Goal: Task Accomplishment & Management: Use online tool/utility

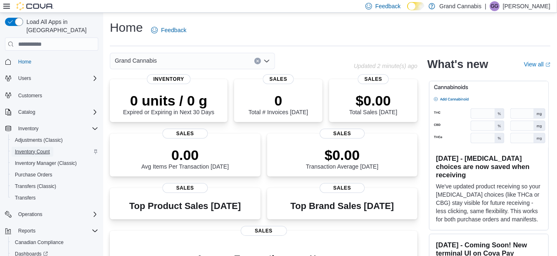
click at [40, 147] on span "Inventory Count" at bounding box center [32, 152] width 35 height 10
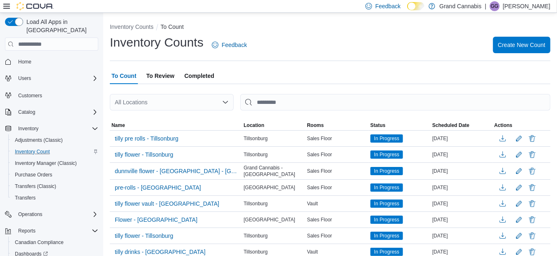
click at [534, 56] on div "Inventory Counts Feedback Create New Count" at bounding box center [330, 47] width 440 height 27
click at [527, 46] on span "Create New Count" at bounding box center [521, 44] width 47 height 8
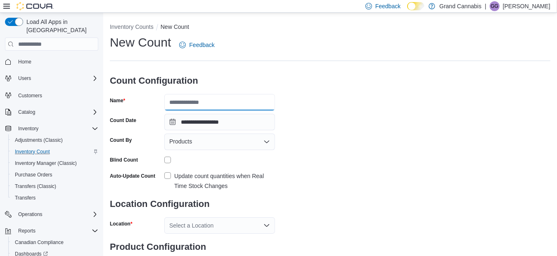
click at [225, 100] on input "Name" at bounding box center [219, 102] width 111 height 17
type input "**********"
click at [223, 146] on div "Products" at bounding box center [219, 142] width 111 height 17
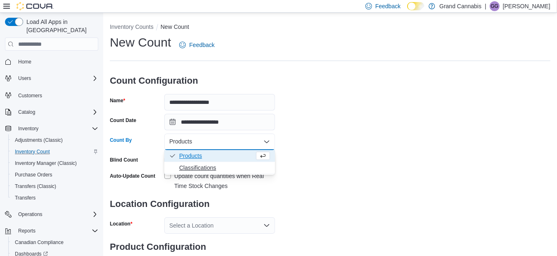
click at [216, 169] on span "Classifications" at bounding box center [224, 168] width 91 height 8
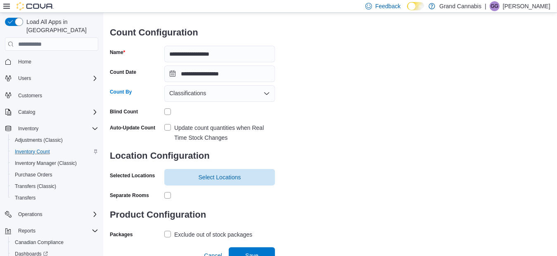
scroll to position [50, 0]
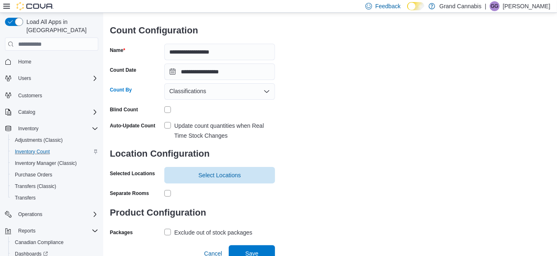
click at [169, 125] on label "Update count quantities when Real Time Stock Changes" at bounding box center [219, 131] width 111 height 20
click at [212, 171] on span "Select Locations" at bounding box center [219, 175] width 43 height 8
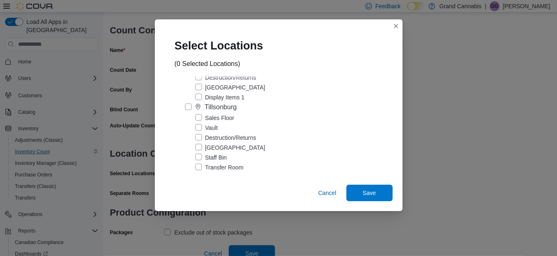
scroll to position [430, 0]
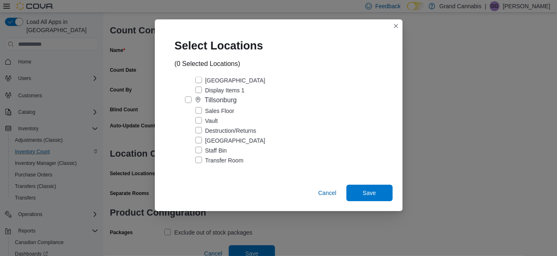
click at [198, 121] on label "Vault" at bounding box center [206, 121] width 23 height 10
click at [360, 195] on span "Save" at bounding box center [369, 192] width 36 height 17
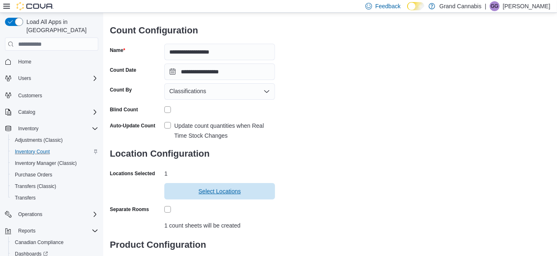
scroll to position [108, 0]
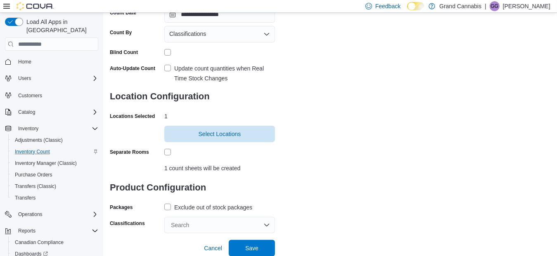
click at [169, 206] on label "Exclude out of stock packages" at bounding box center [208, 208] width 88 height 10
click at [260, 224] on div "Search" at bounding box center [219, 225] width 111 height 17
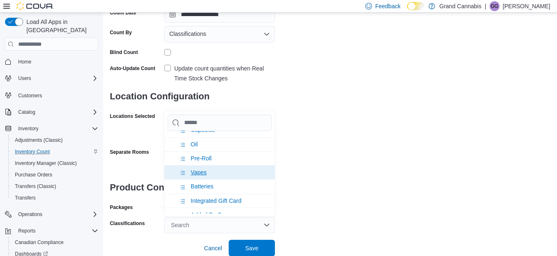
scroll to position [159, 0]
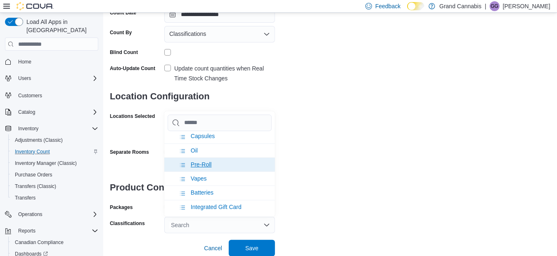
click at [203, 161] on span "Pre-Roll" at bounding box center [201, 164] width 21 height 7
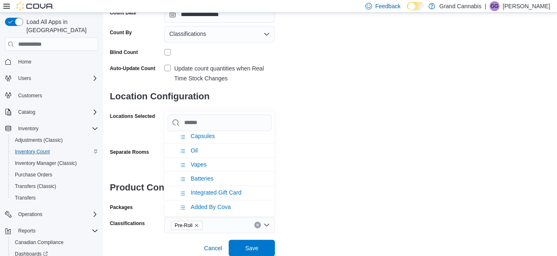
click at [299, 194] on div "**********" at bounding box center [330, 80] width 440 height 307
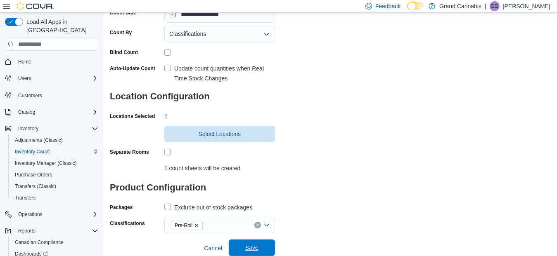
click at [255, 245] on span "Save" at bounding box center [251, 248] width 13 height 8
